Goal: Navigation & Orientation: Find specific page/section

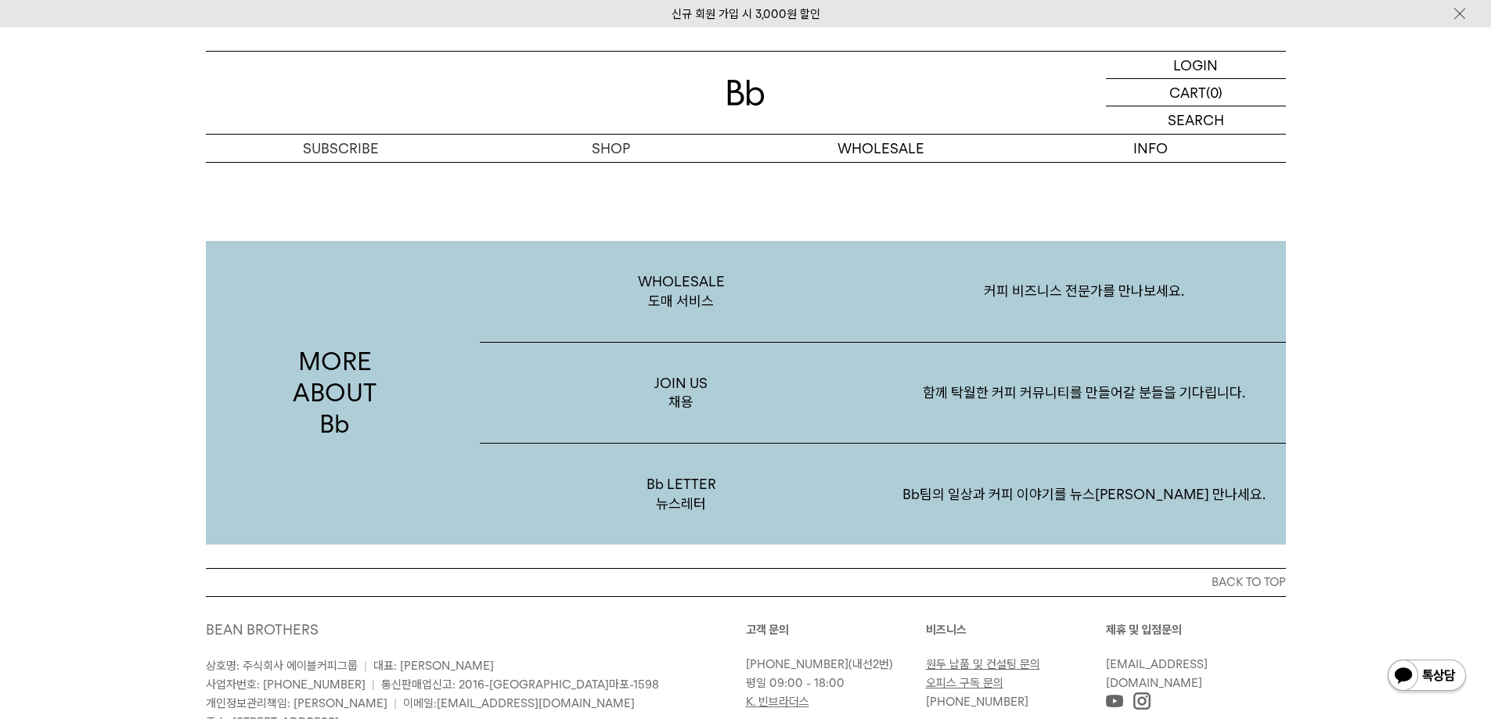
scroll to position [2954, 0]
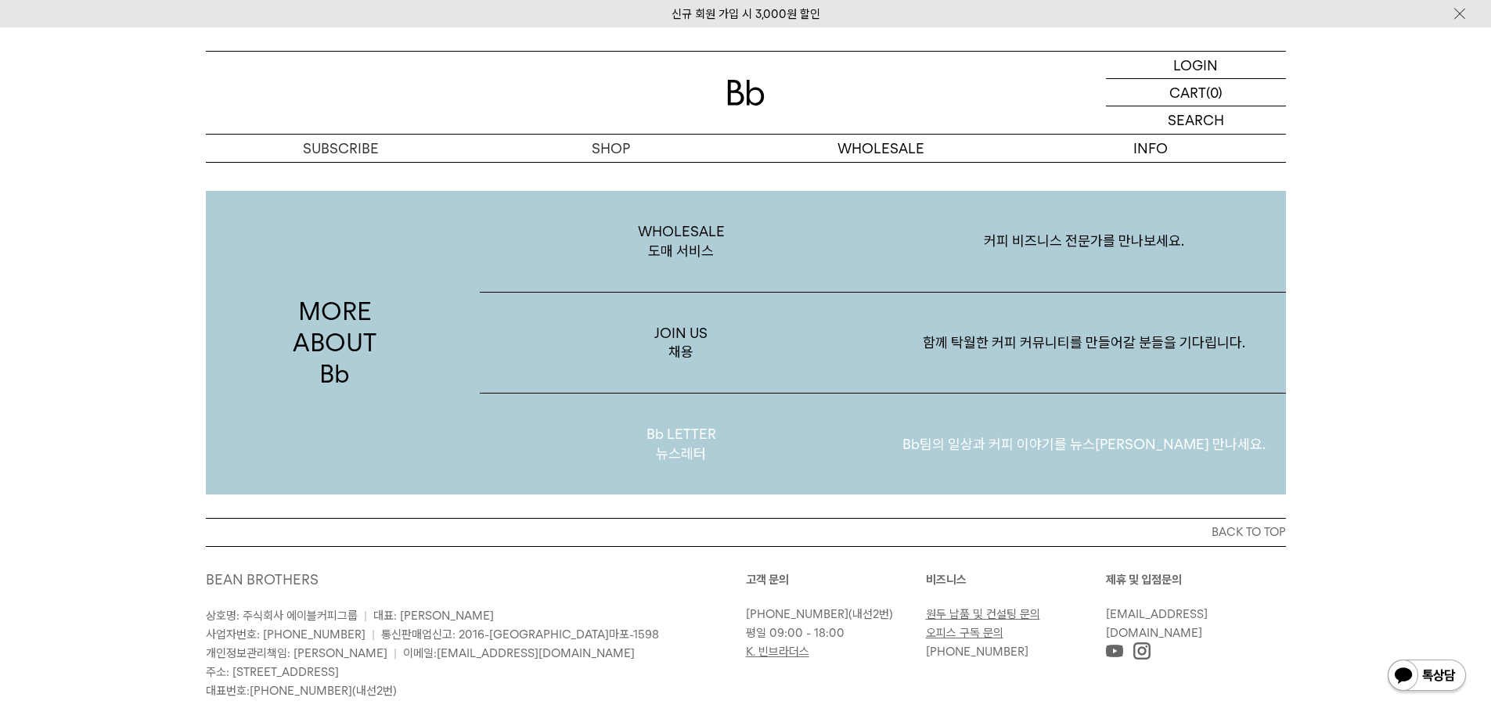
click at [683, 434] on p "Bb LETTER 뉴스레터" at bounding box center [681, 444] width 403 height 101
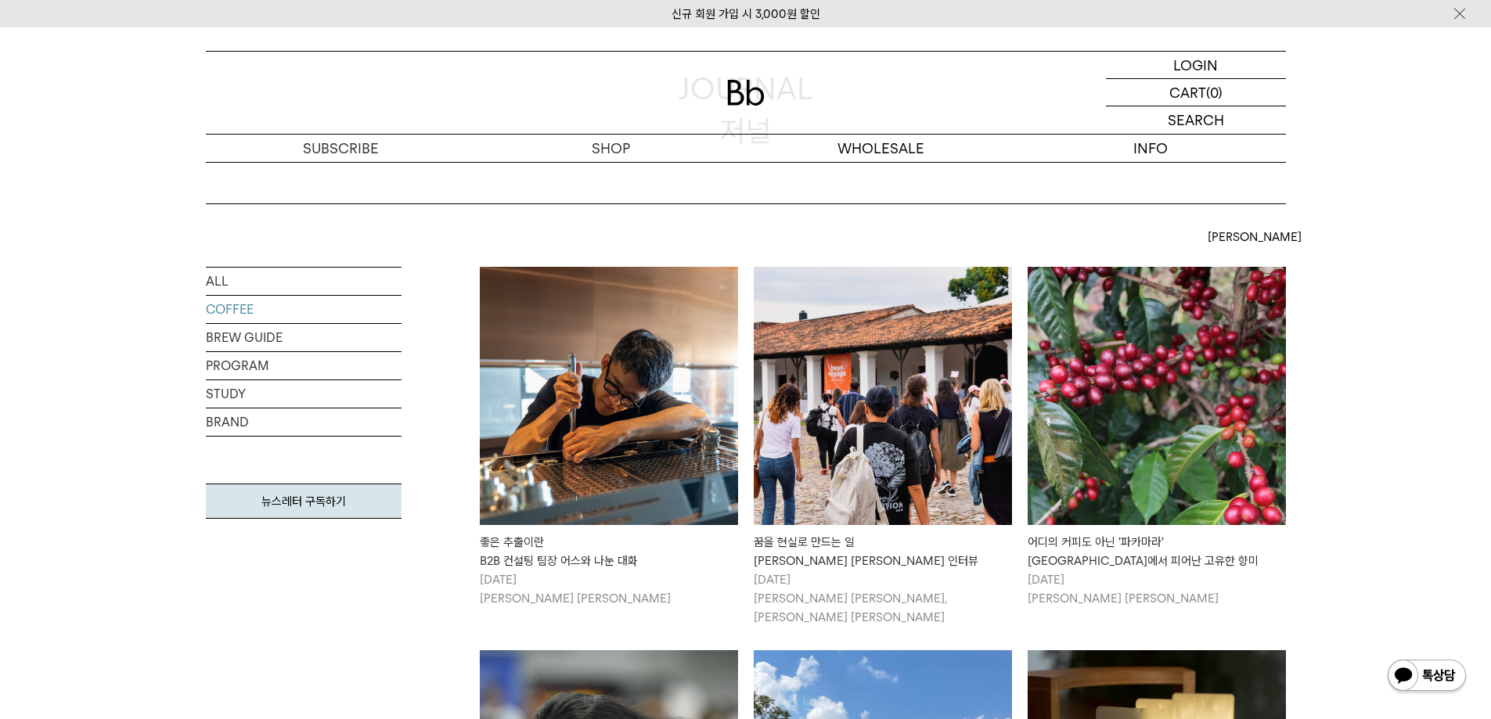
scroll to position [313, 0]
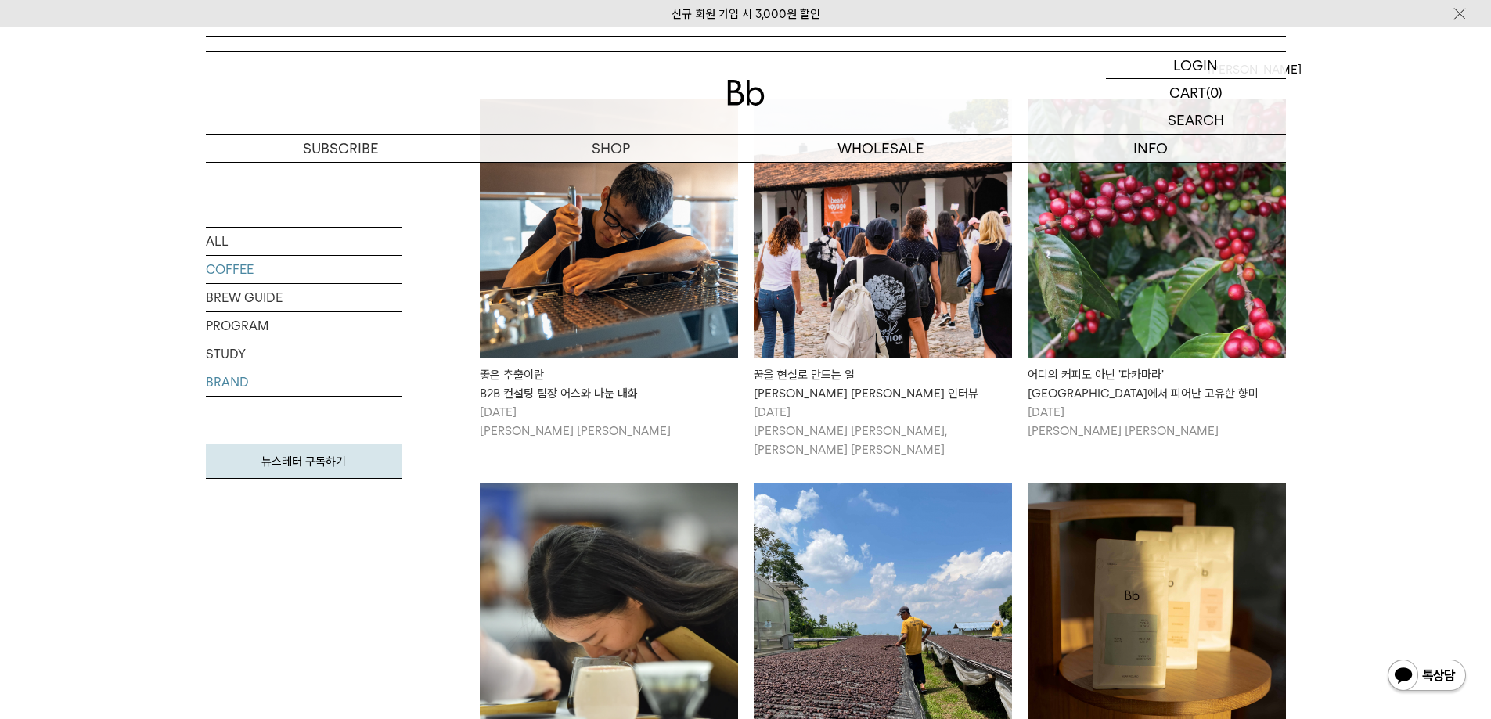
click at [236, 383] on link "BRAND" at bounding box center [304, 382] width 196 height 27
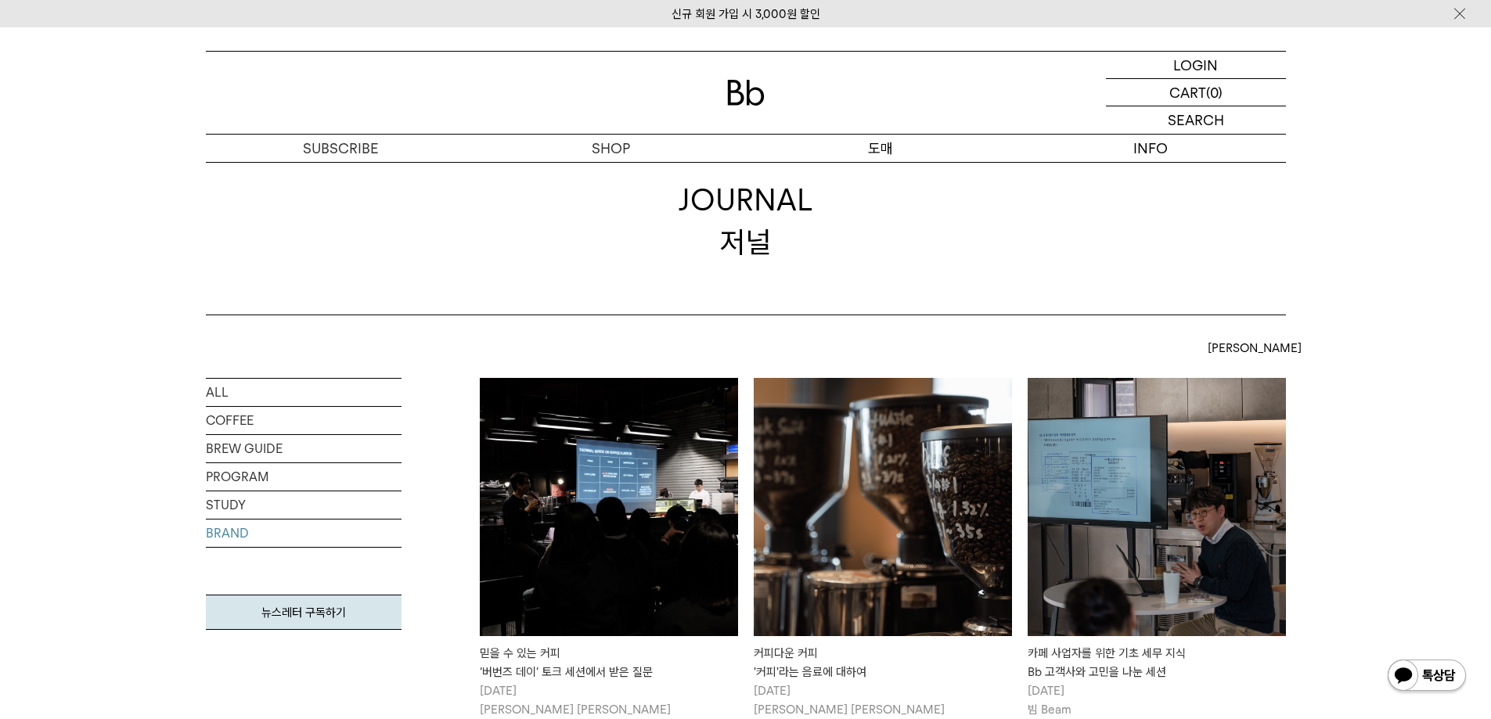
scroll to position [78, 0]
